Goal: Find specific page/section: Find specific page/section

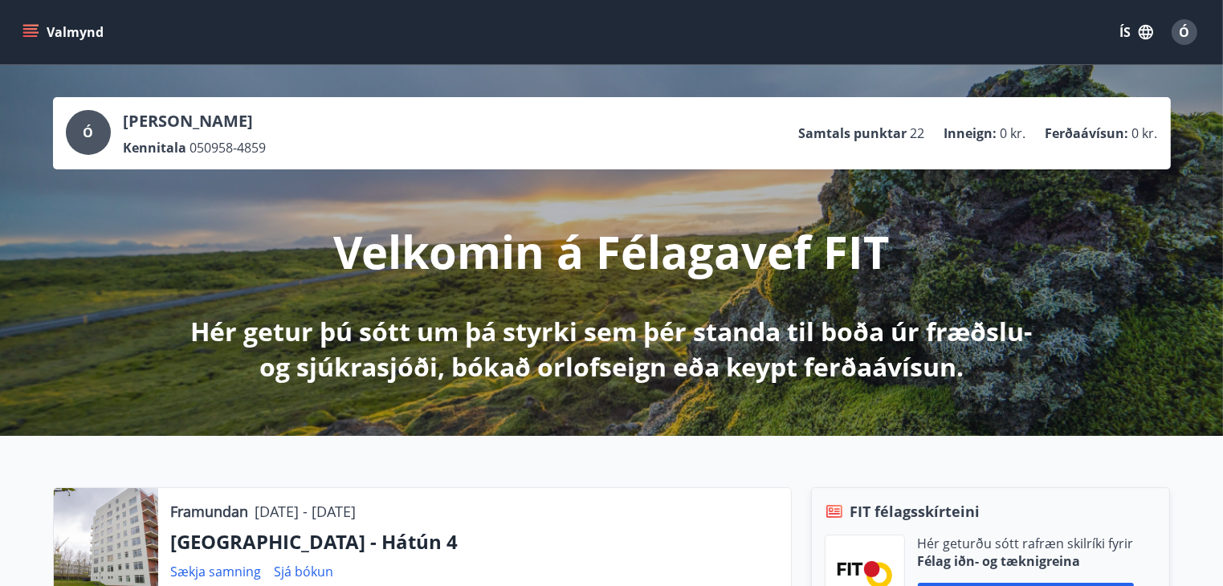
click at [30, 26] on icon "menu" at bounding box center [30, 32] width 16 height 16
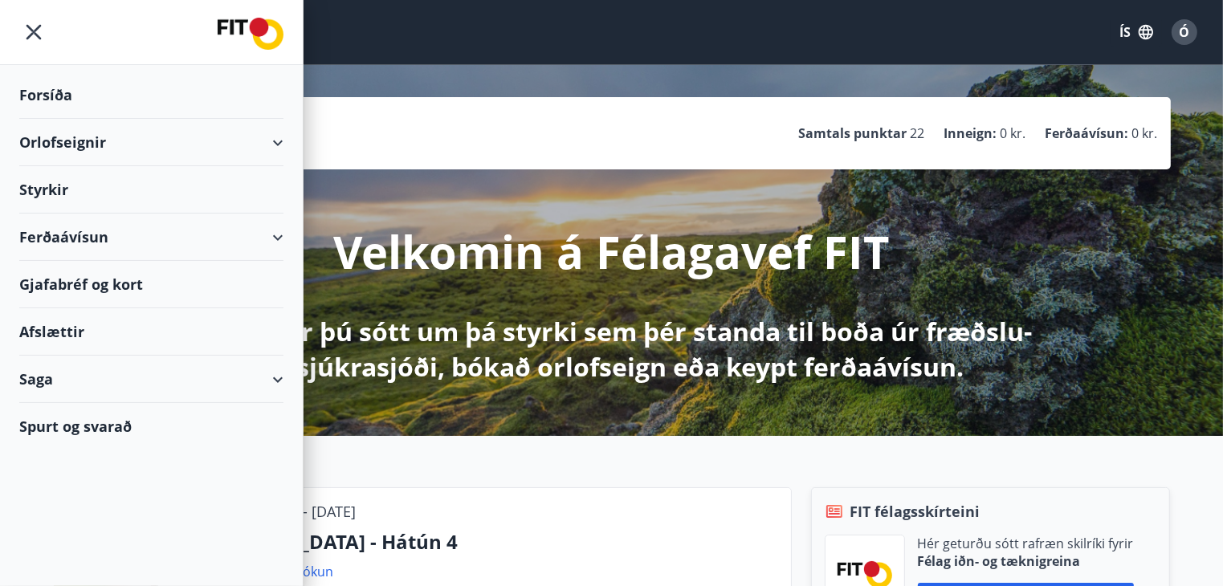
click at [88, 145] on div "Orlofseignir" at bounding box center [151, 142] width 264 height 47
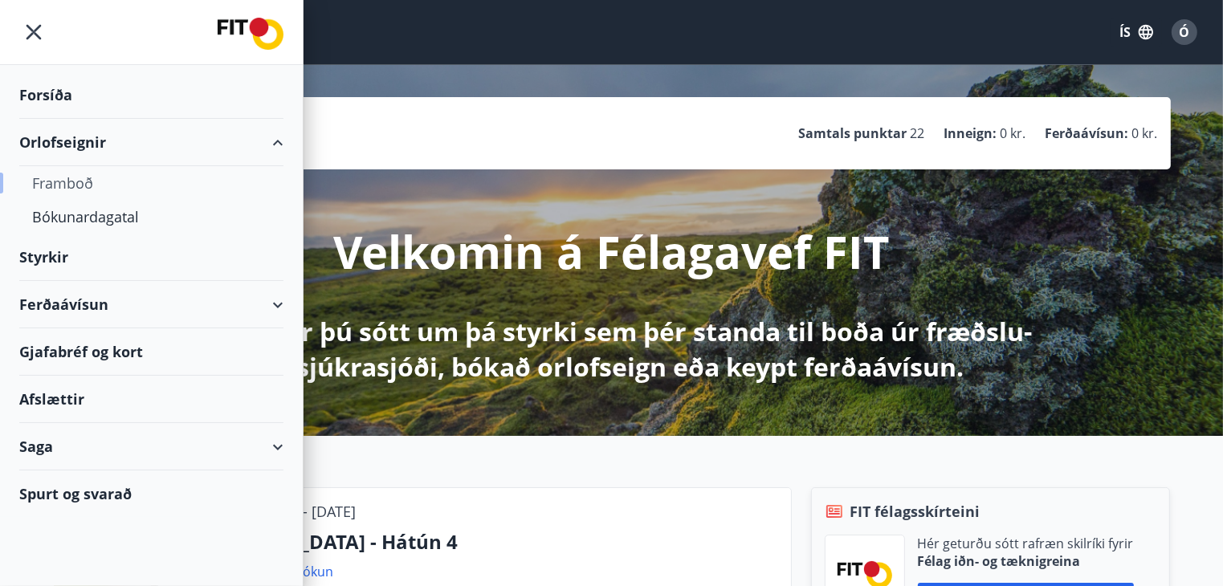
click at [91, 183] on div "Framboð" at bounding box center [151, 183] width 238 height 34
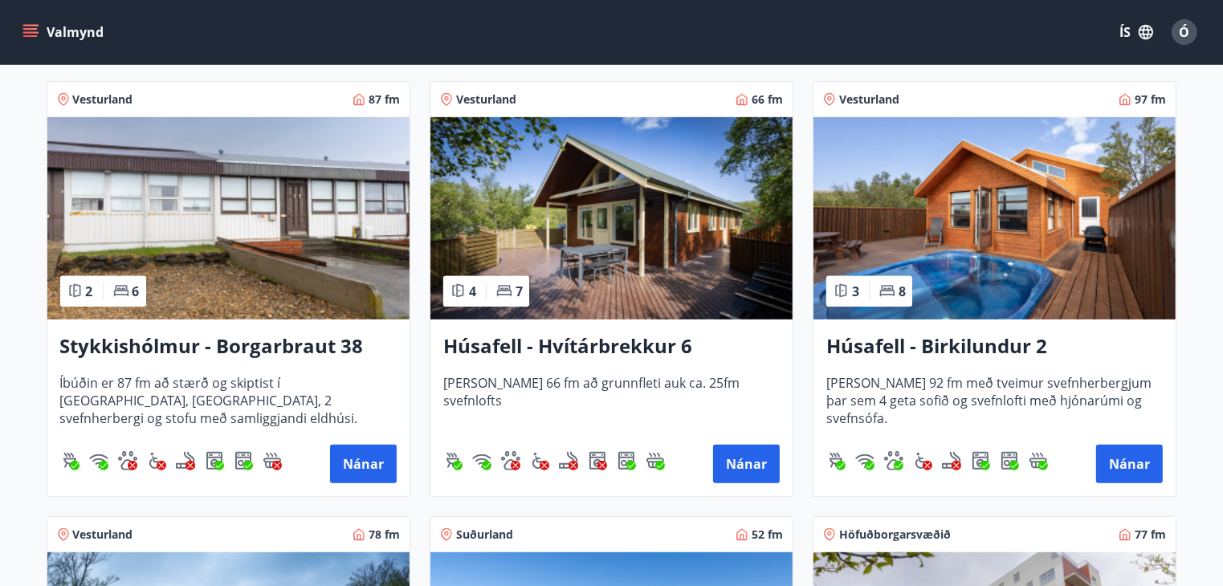
scroll to position [883, 0]
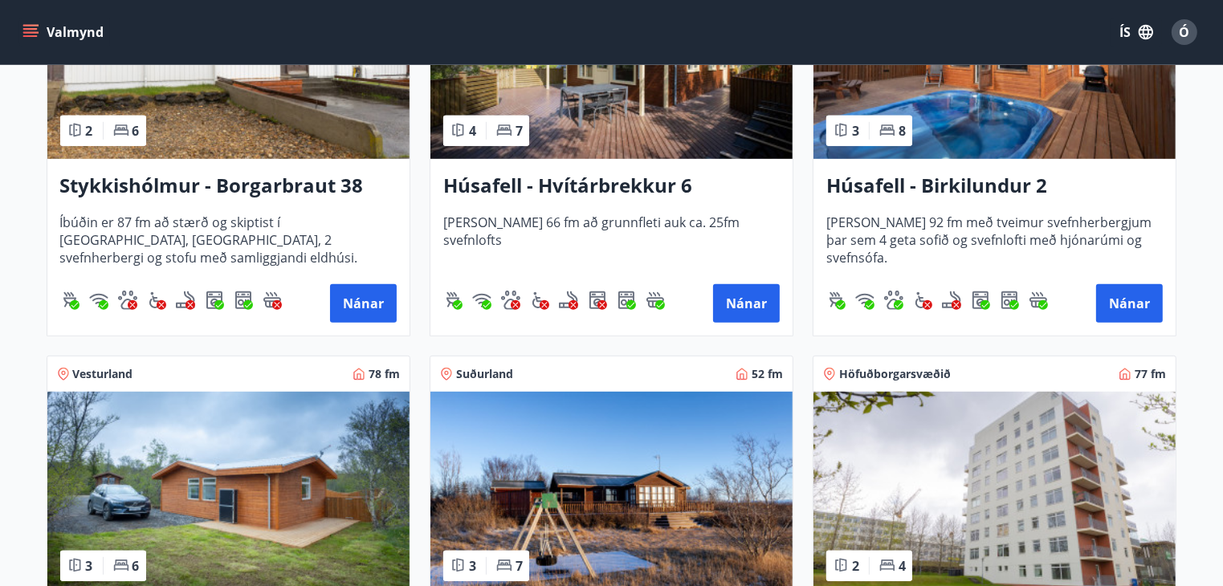
click at [1056, 419] on img at bounding box center [994, 493] width 362 height 202
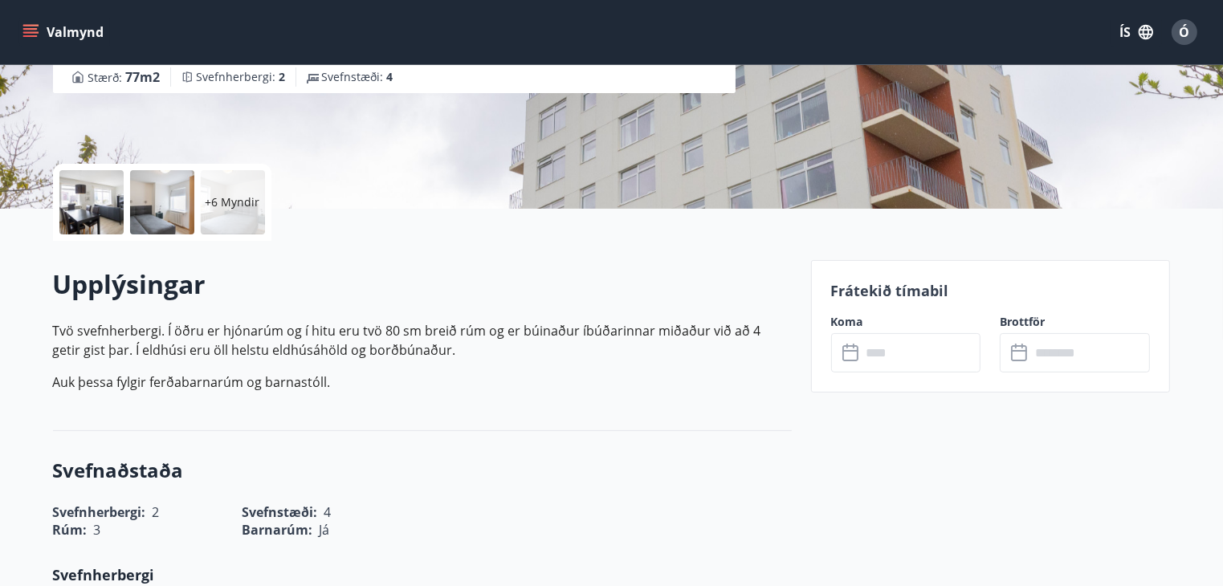
scroll to position [321, 0]
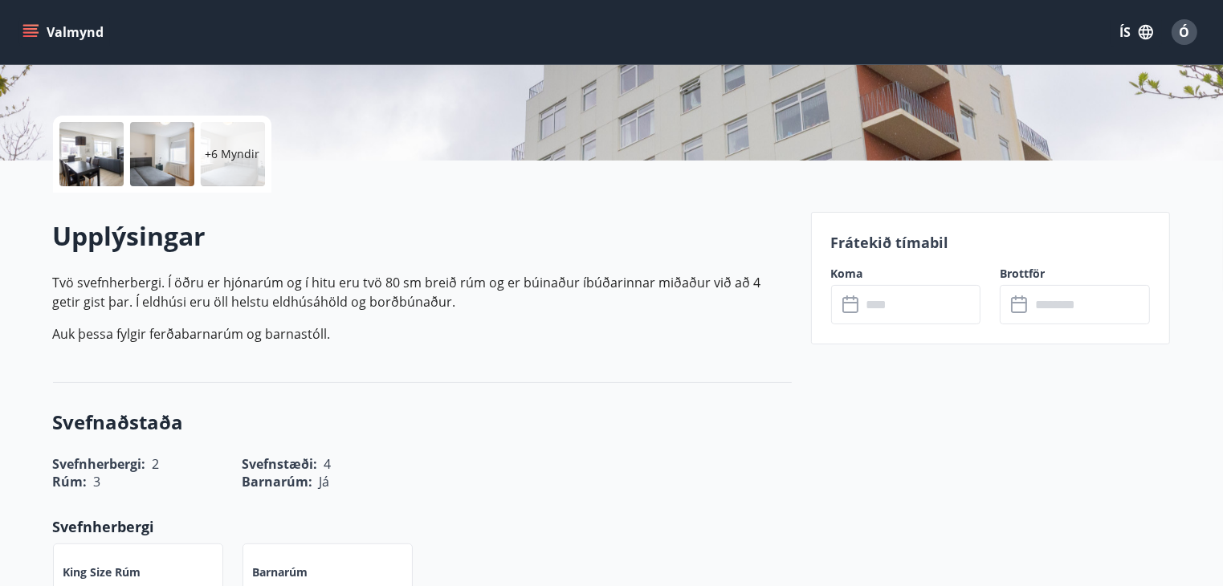
click at [853, 307] on icon at bounding box center [851, 304] width 19 height 19
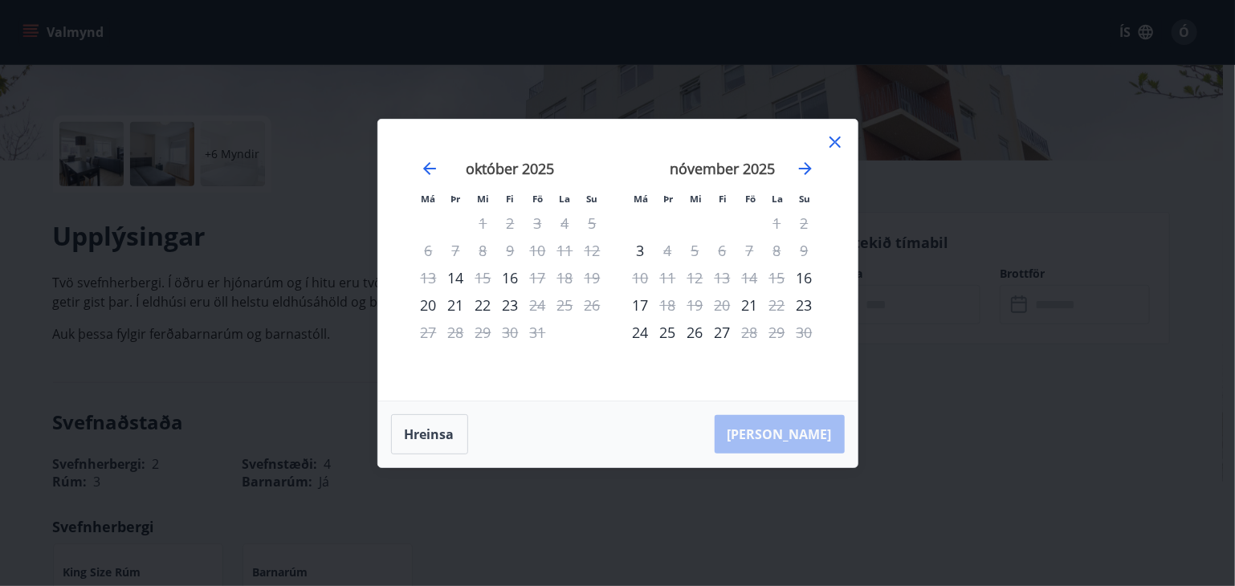
click at [833, 134] on icon at bounding box center [834, 141] width 19 height 19
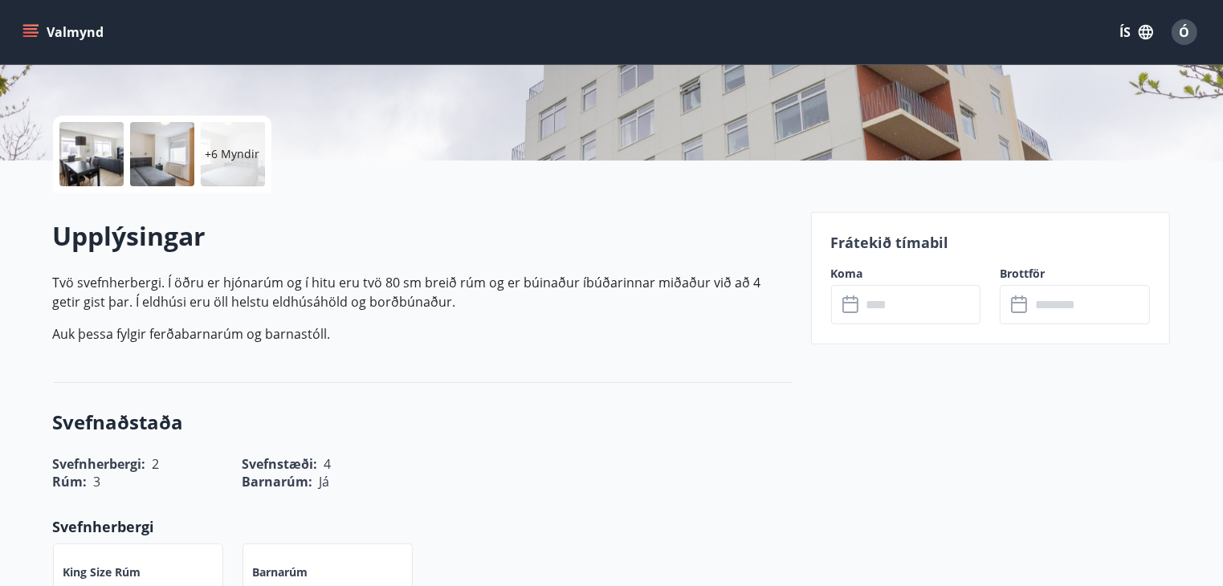
click at [39, 31] on button "Valmynd" at bounding box center [64, 32] width 91 height 29
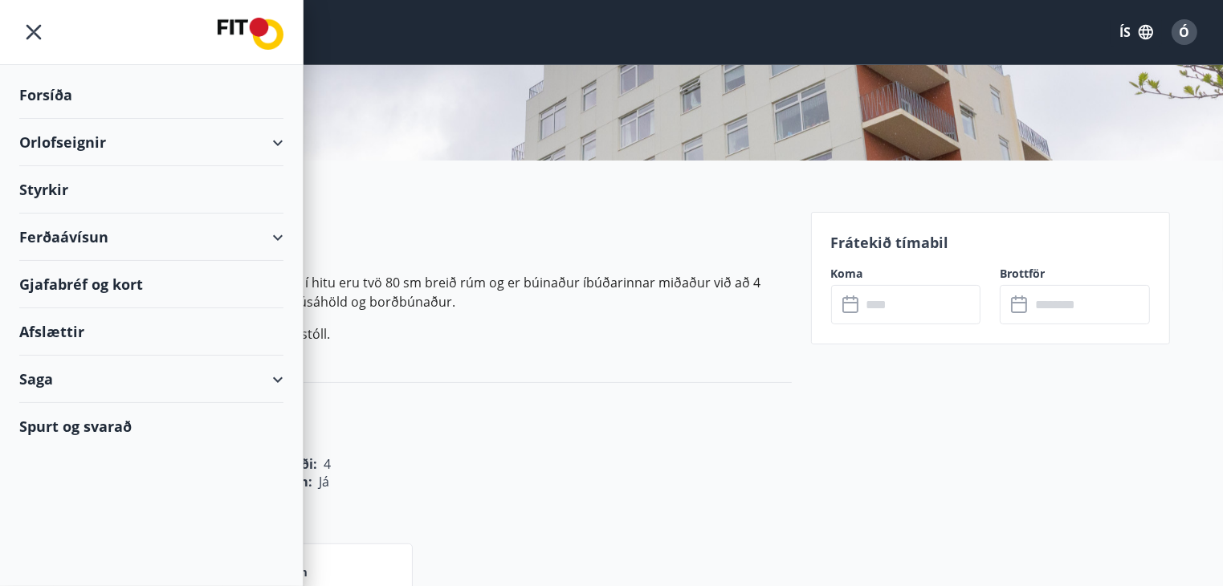
click at [58, 92] on div "Forsíða" at bounding box center [151, 94] width 264 height 47
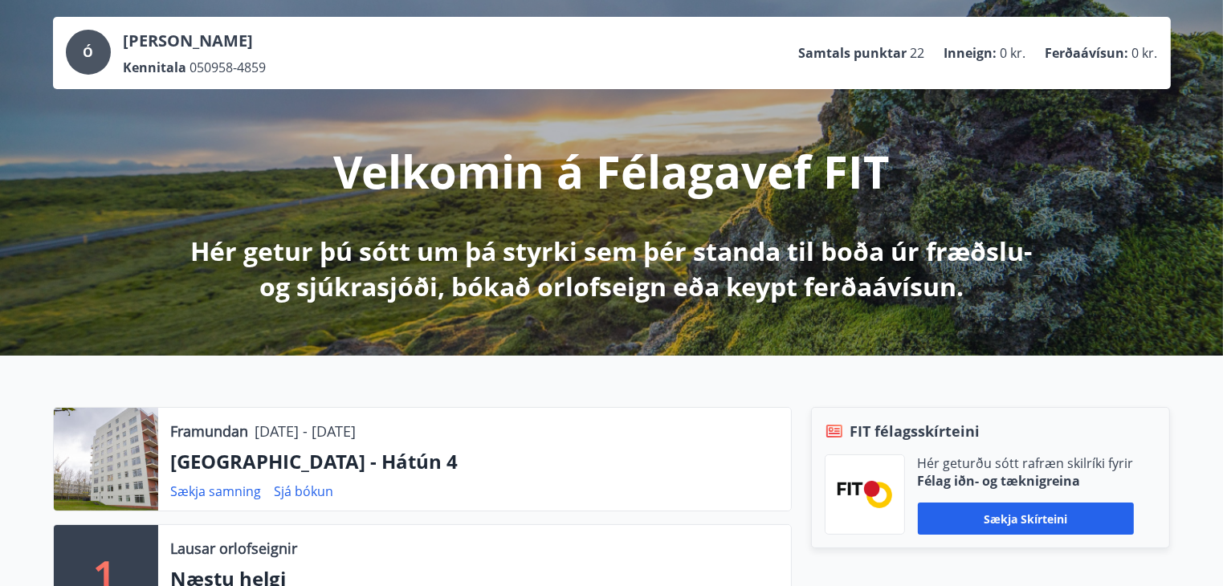
scroll to position [241, 0]
